Goal: Transaction & Acquisition: Purchase product/service

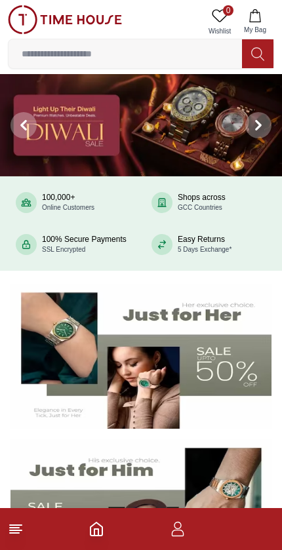
click at [10, 535] on icon at bounding box center [16, 530] width 16 height 16
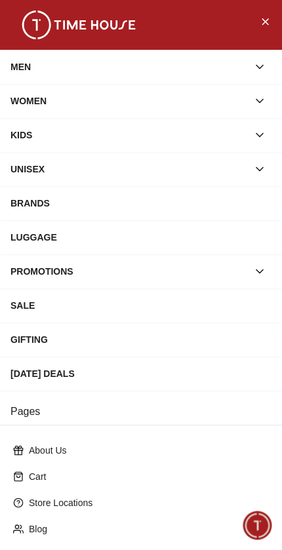
click at [32, 111] on div "WOMEN" at bounding box center [129, 101] width 238 height 24
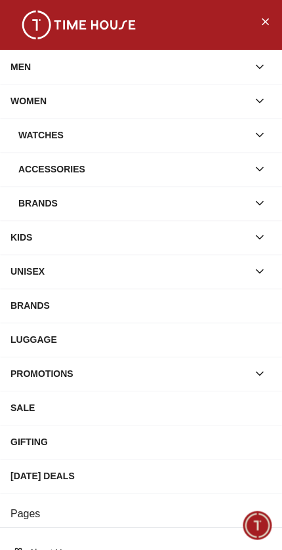
click at [34, 142] on div "Watches" at bounding box center [133, 135] width 230 height 24
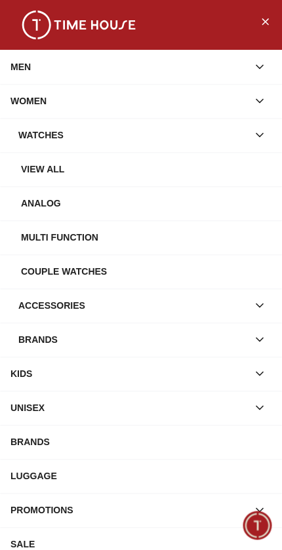
click at [32, 173] on div "View all" at bounding box center [146, 169] width 251 height 24
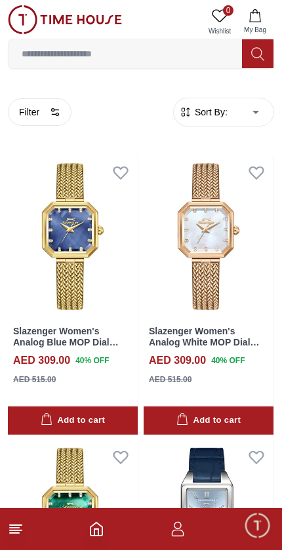
click at [39, 121] on button "Filter" at bounding box center [40, 112] width 64 height 28
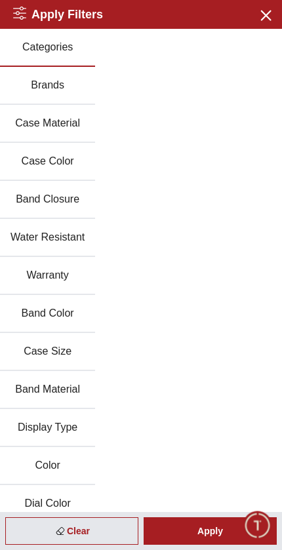
click at [265, 14] on icon "button" at bounding box center [265, 14] width 9 height 9
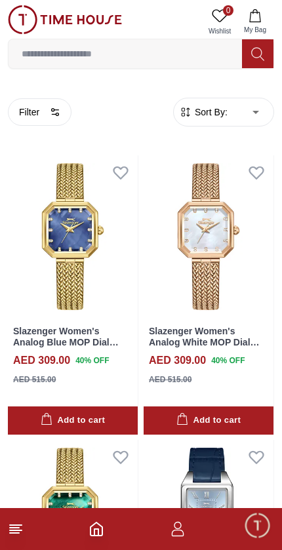
click at [8, 541] on footer at bounding box center [141, 529] width 282 height 42
click at [15, 526] on line at bounding box center [16, 526] width 12 height 0
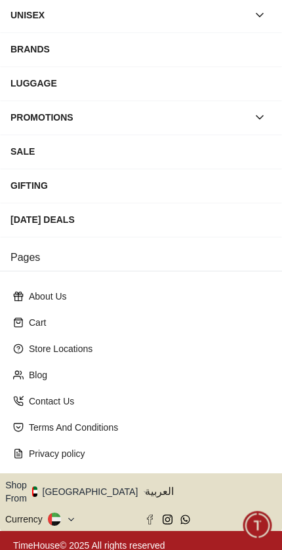
scroll to position [154, 0]
